Goal: Task Accomplishment & Management: Use online tool/utility

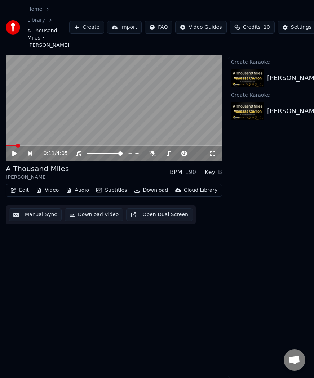
scroll to position [25, 0]
click at [12, 156] on icon at bounding box center [14, 153] width 4 height 5
click at [15, 156] on icon at bounding box center [15, 154] width 4 height 4
click at [15, 156] on icon at bounding box center [14, 153] width 4 height 5
click at [15, 156] on icon at bounding box center [15, 154] width 4 height 4
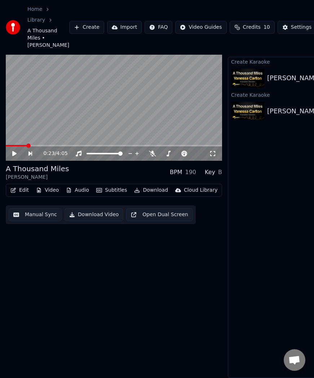
click at [35, 220] on button "Manual Sync" at bounding box center [35, 215] width 53 height 13
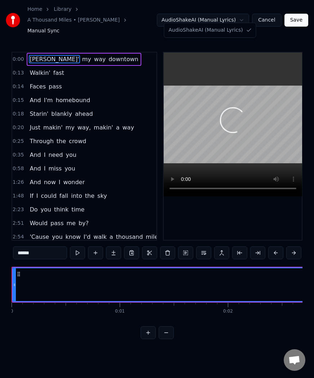
click at [202, 13] on html "Home Library A Thousand Miles • [PERSON_NAME] Manual Sync AudioShakeAI (Manual …" at bounding box center [157, 175] width 314 height 351
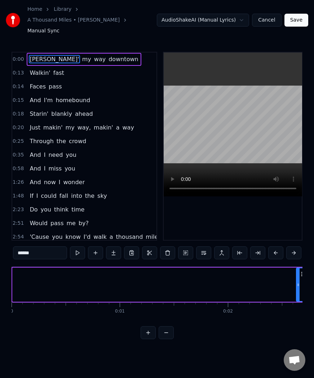
drag, startPoint x: 13, startPoint y: 274, endPoint x: 295, endPoint y: 273, distance: 282.3
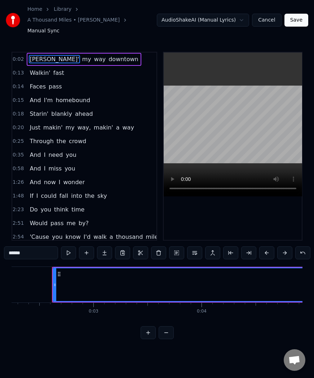
scroll to position [0, 247]
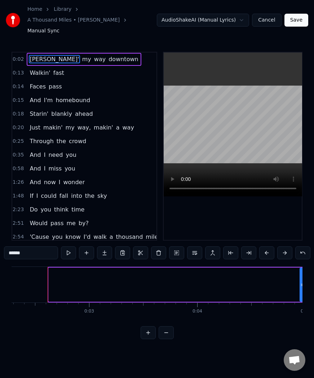
drag, startPoint x: 49, startPoint y: 269, endPoint x: 283, endPoint y: 271, distance: 234.8
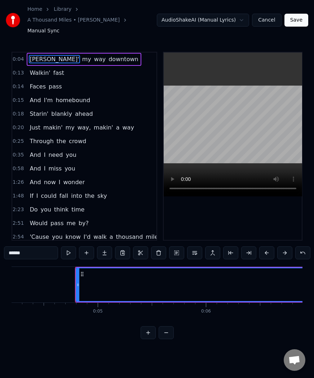
scroll to position [0, 482]
click at [272, 14] on button "Cancel" at bounding box center [266, 20] width 29 height 13
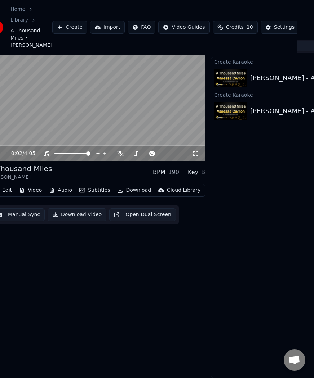
scroll to position [25, 0]
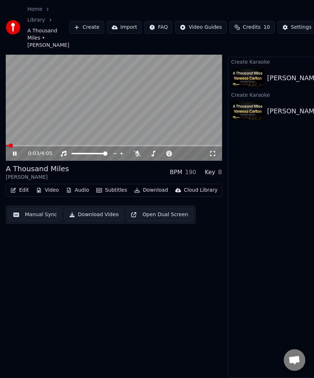
click at [69, 33] on button "Create" at bounding box center [86, 27] width 35 height 13
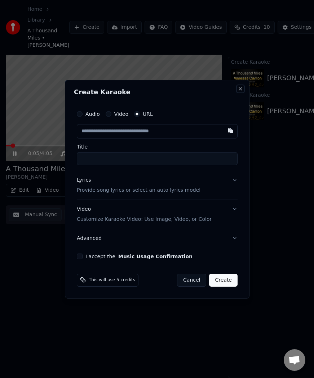
click at [240, 86] on button "Close" at bounding box center [240, 89] width 6 height 6
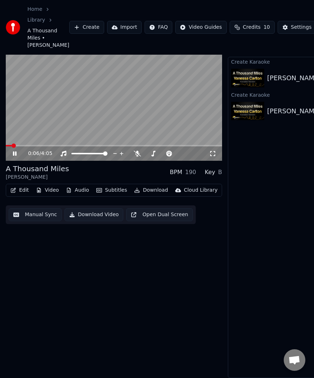
drag, startPoint x: 16, startPoint y: 160, endPoint x: 57, endPoint y: 68, distance: 100.3
click at [16, 157] on icon at bounding box center [20, 154] width 17 height 6
click at [78, 34] on button "Create" at bounding box center [86, 27] width 35 height 13
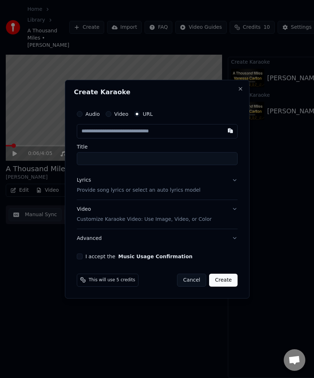
paste input "**********"
type input "**********"
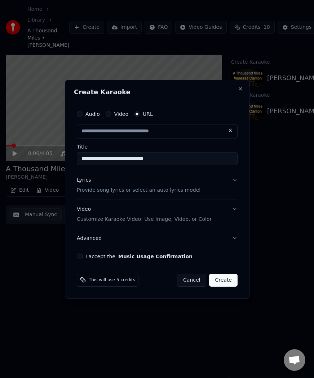
click at [138, 154] on input "**********" at bounding box center [157, 158] width 161 height 13
click at [222, 218] on button "Video Customize Karaoke Video: Use Image, Video, or Color" at bounding box center [157, 214] width 161 height 29
type input "**********"
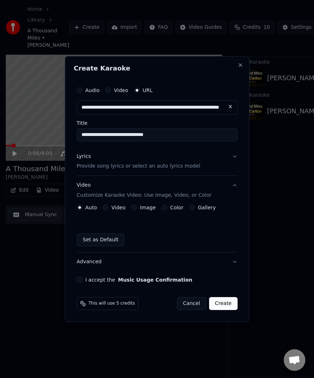
click at [79, 279] on button "I accept the Music Usage Confirmation" at bounding box center [80, 280] width 6 height 6
click at [142, 157] on div "Lyrics Provide song lyrics or select an auto lyrics model" at bounding box center [139, 161] width 124 height 17
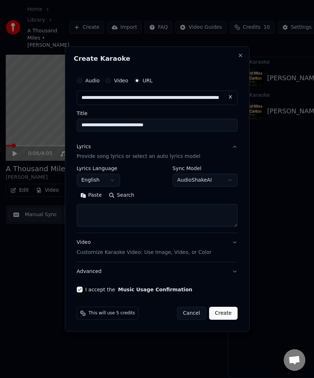
click at [189, 180] on body "**********" at bounding box center [157, 174] width 314 height 378
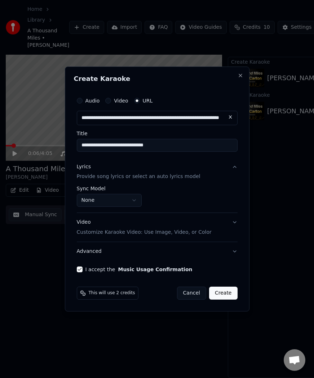
click at [223, 292] on button "Create" at bounding box center [223, 293] width 28 height 13
select select "**********"
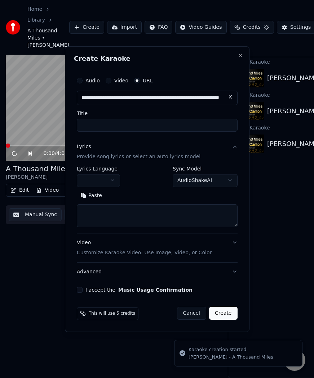
scroll to position [25, 3]
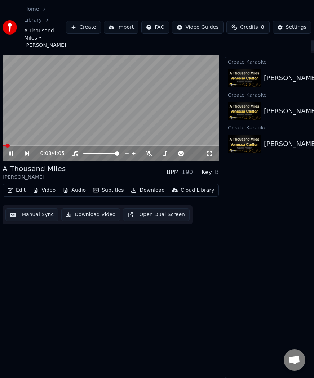
click at [267, 90] on div "[PERSON_NAME] - A Thousand Miles Play" at bounding box center [305, 78] width 161 height 24
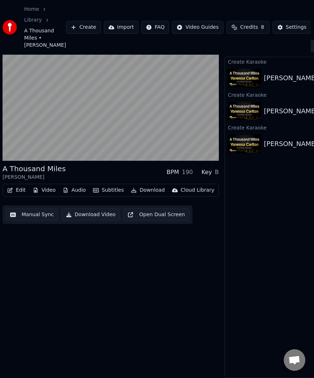
click at [271, 143] on div "[PERSON_NAME] - A Thousand Miles" at bounding box center [305, 144] width 161 height 24
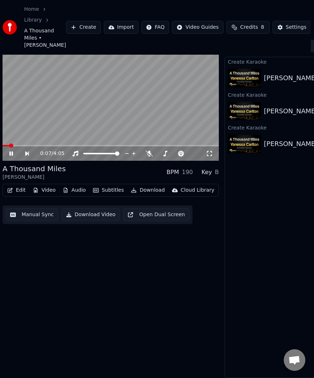
scroll to position [25, 76]
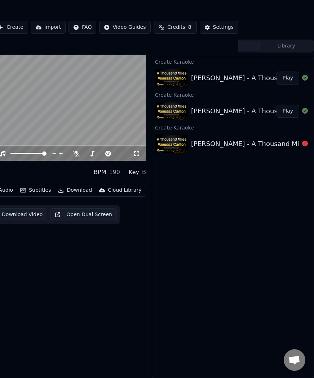
click at [232, 83] on div "[PERSON_NAME] - A Thousand Miles" at bounding box center [249, 78] width 117 height 10
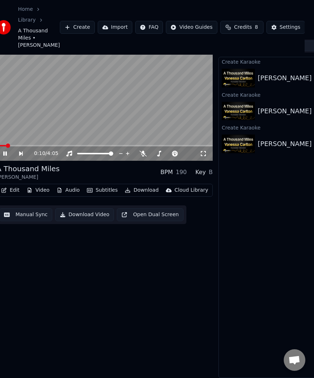
scroll to position [25, 0]
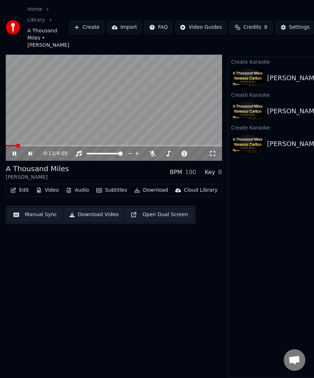
click at [25, 196] on button "Edit" at bounding box center [20, 190] width 24 height 10
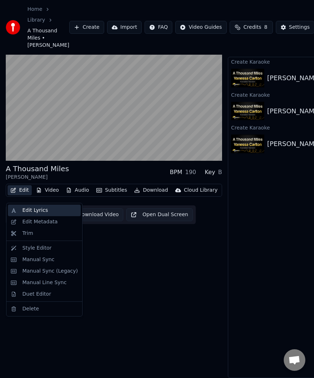
click at [62, 212] on div "Edit Lyrics" at bounding box center [49, 210] width 55 height 7
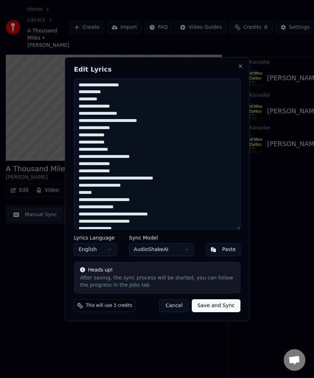
click at [237, 70] on h2 "Edit Lyrics" at bounding box center [157, 69] width 166 height 6
click at [241, 68] on button "Close" at bounding box center [240, 66] width 6 height 6
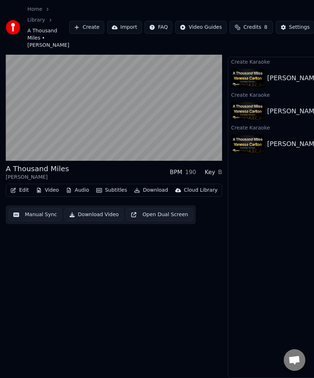
click at [279, 95] on div "Create Karaoke" at bounding box center [308, 94] width 161 height 9
